Goal: Information Seeking & Learning: Learn about a topic

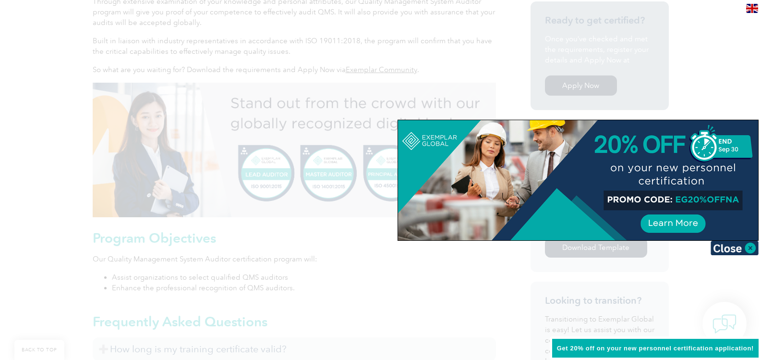
scroll to position [304, 0]
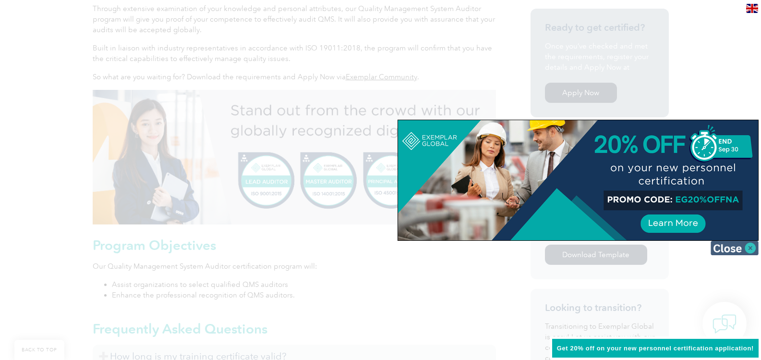
click at [750, 247] on img at bounding box center [735, 248] width 48 height 14
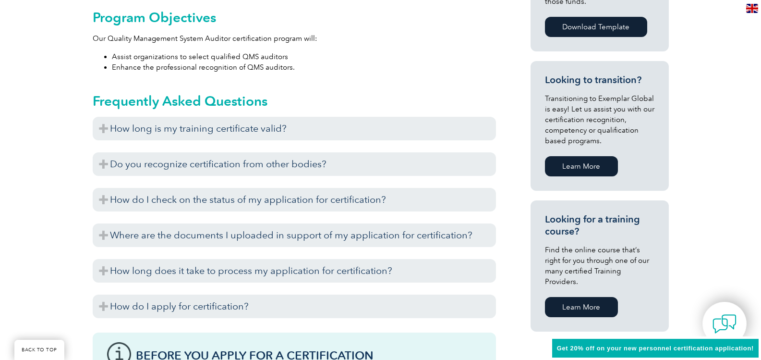
scroll to position [557, 0]
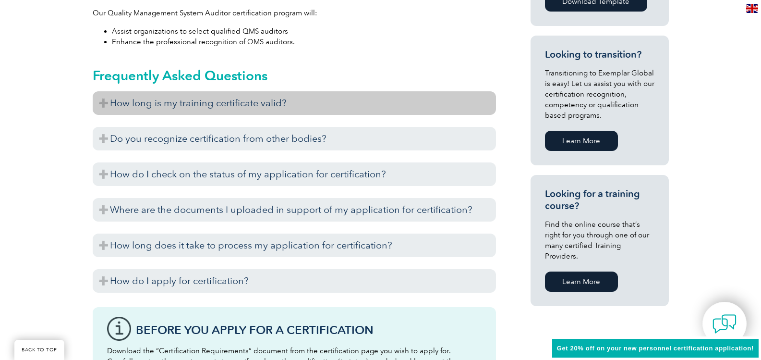
click at [111, 102] on h3 "How long is my training certificate valid?" at bounding box center [294, 103] width 403 height 24
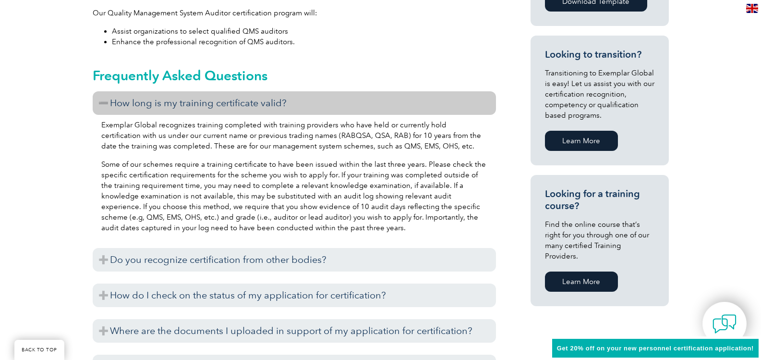
click at [111, 103] on h3 "How long is my training certificate valid?" at bounding box center [294, 103] width 403 height 24
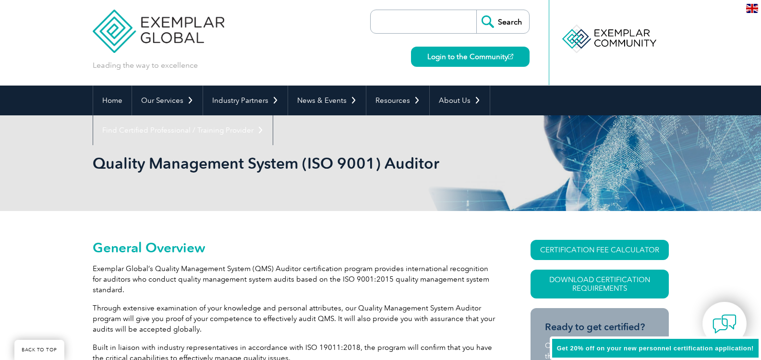
scroll to position [0, 0]
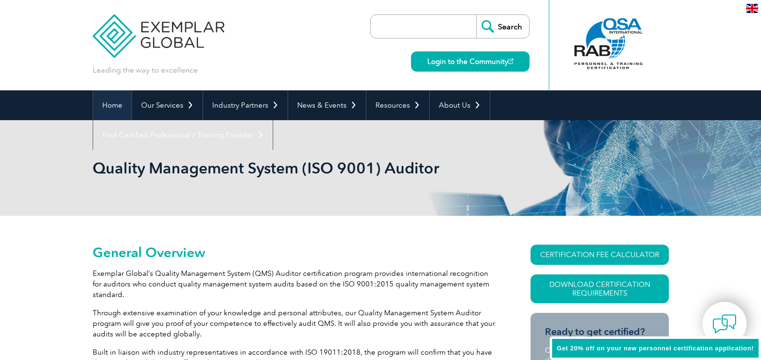
click at [109, 104] on link "Home" at bounding box center [112, 105] width 38 height 30
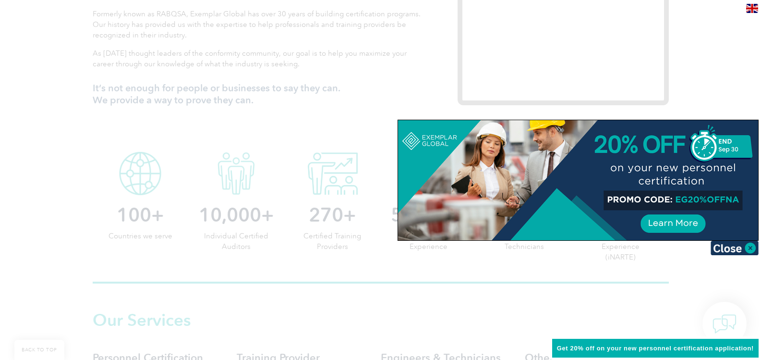
scroll to position [381, 0]
click at [720, 243] on img at bounding box center [735, 248] width 48 height 14
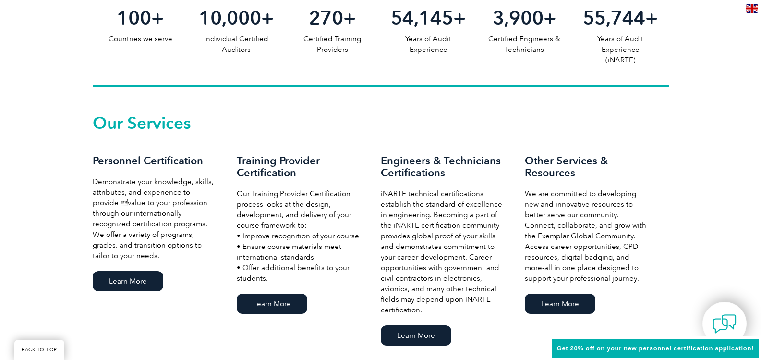
scroll to position [589, 0]
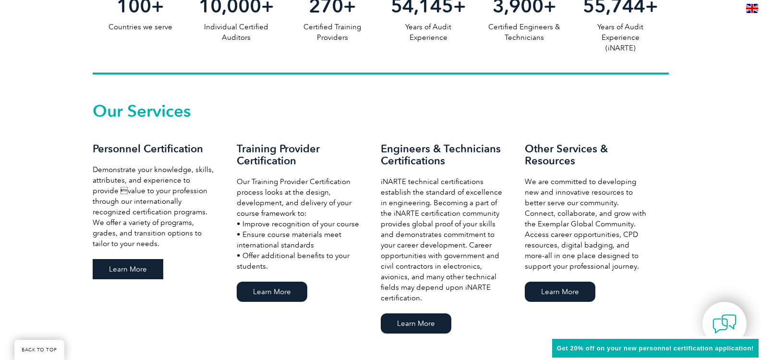
click at [141, 266] on link "Learn More" at bounding box center [128, 269] width 71 height 20
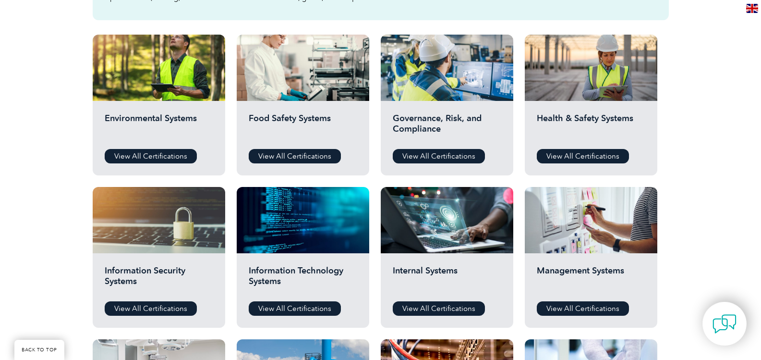
scroll to position [288, 0]
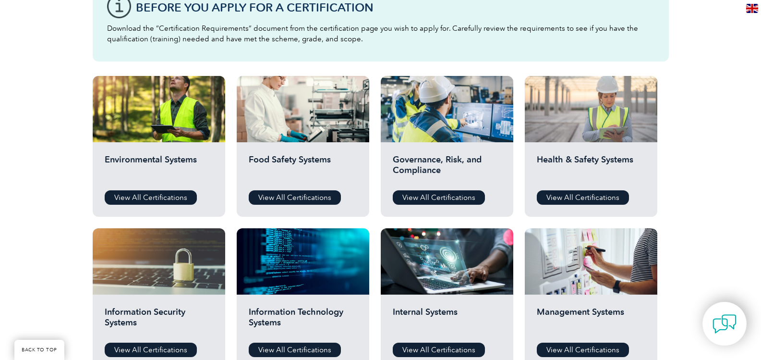
click at [593, 120] on div at bounding box center [591, 109] width 133 height 66
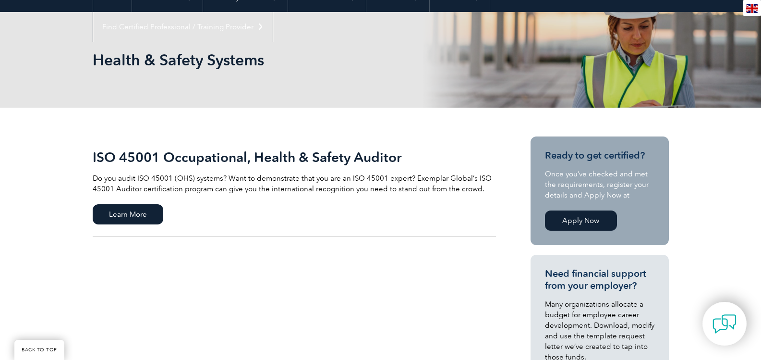
scroll to position [109, 0]
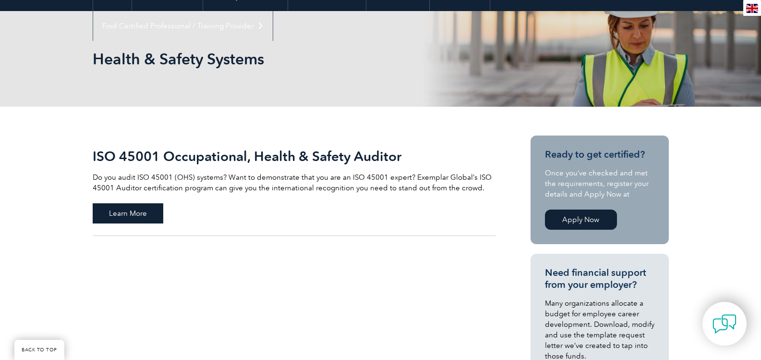
click at [117, 215] on span "Learn More" at bounding box center [128, 213] width 71 height 20
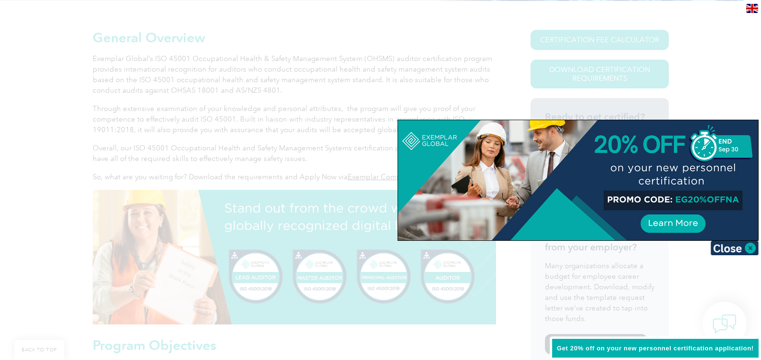
scroll to position [214, 0]
click at [749, 246] on img at bounding box center [735, 248] width 48 height 14
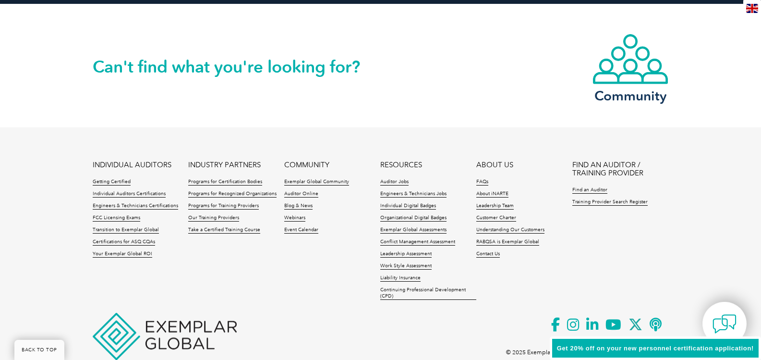
scroll to position [1364, 0]
